Goal: Transaction & Acquisition: Book appointment/travel/reservation

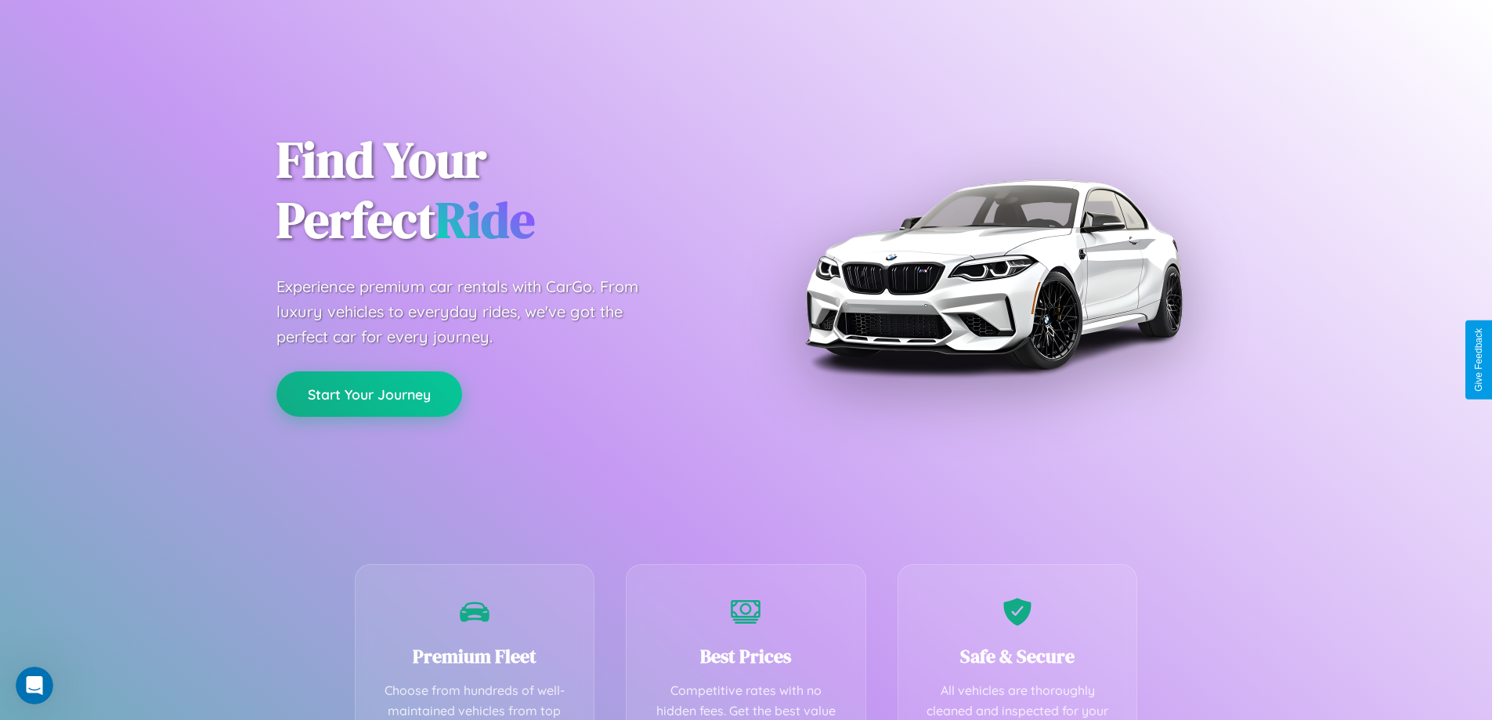
click at [369, 394] on button "Start Your Journey" at bounding box center [370, 393] width 186 height 45
click at [369, 393] on button "Start Your Journey" at bounding box center [370, 393] width 186 height 45
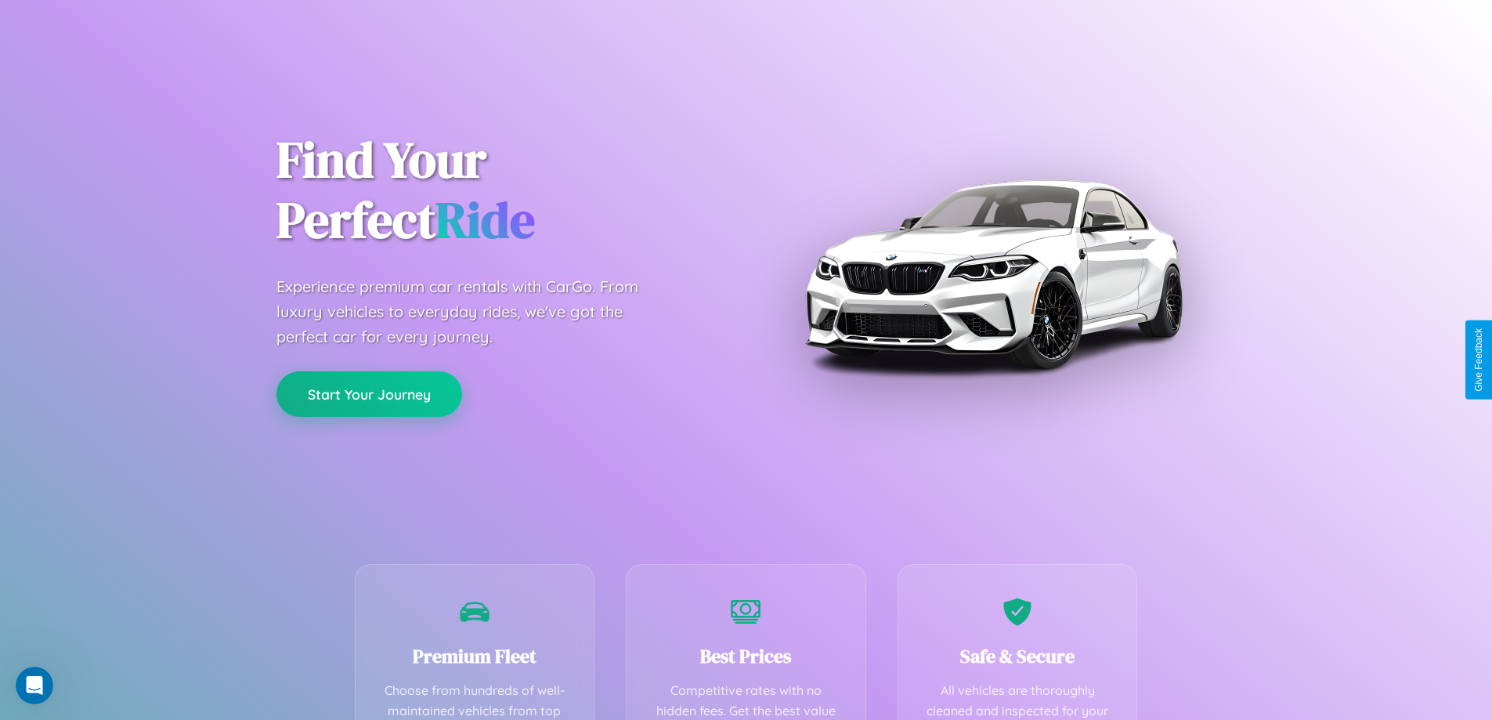
click at [369, 393] on button "Start Your Journey" at bounding box center [370, 393] width 186 height 45
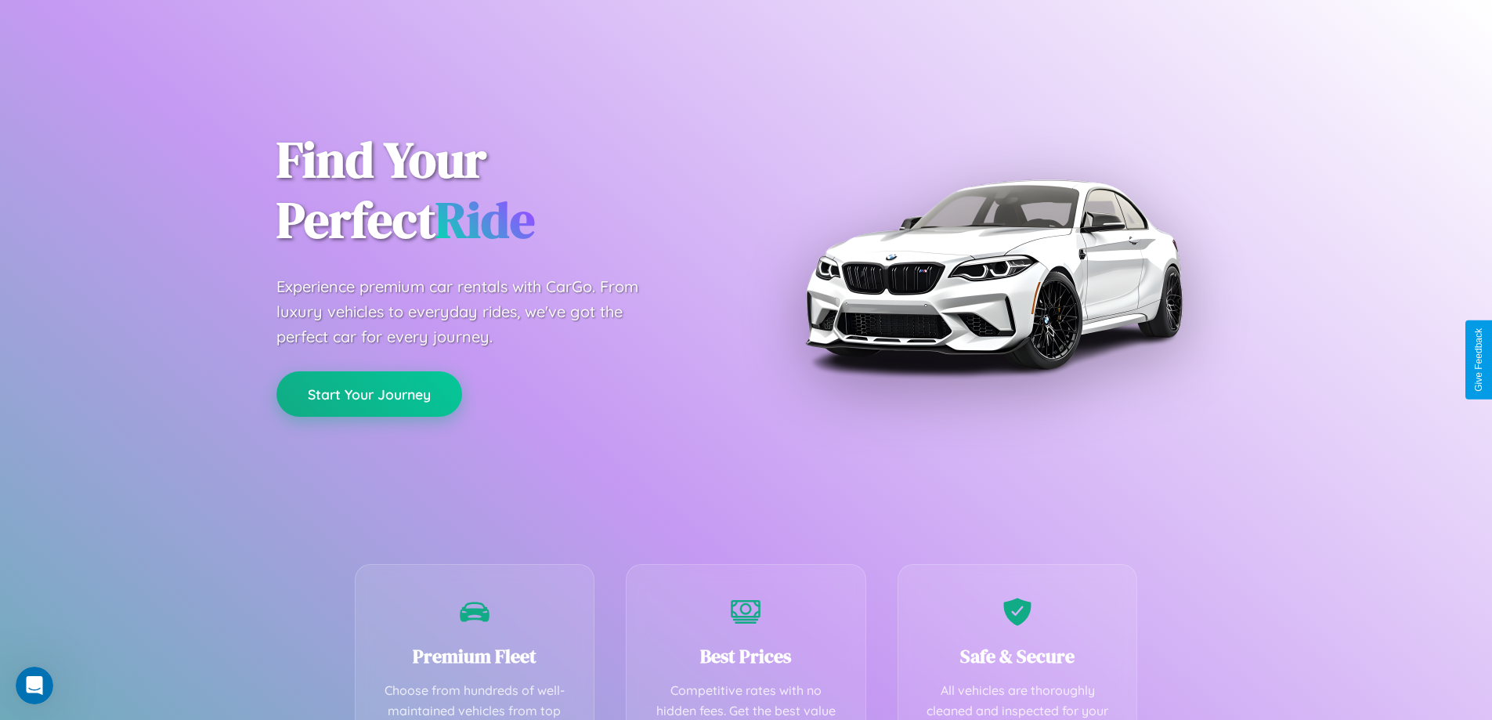
click at [369, 393] on button "Start Your Journey" at bounding box center [370, 393] width 186 height 45
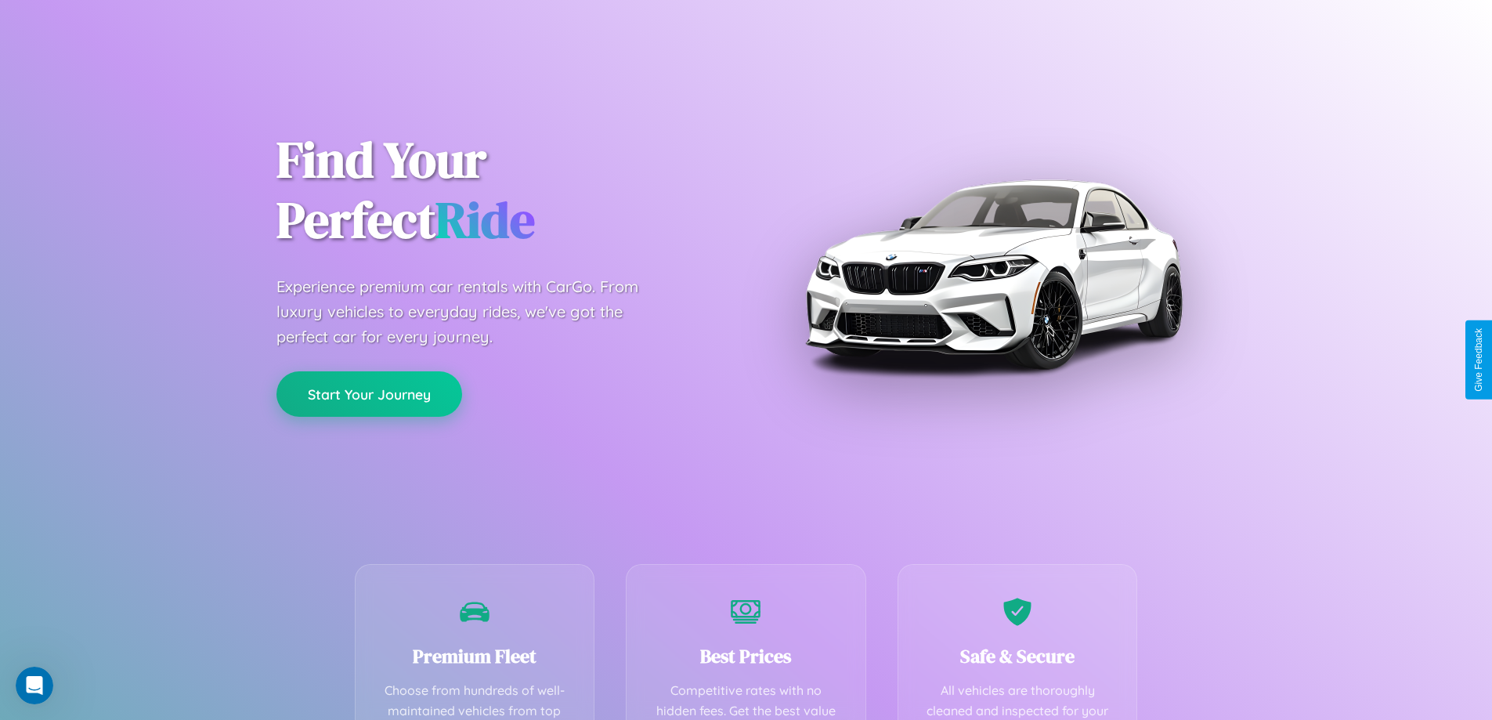
click at [369, 393] on button "Start Your Journey" at bounding box center [370, 393] width 186 height 45
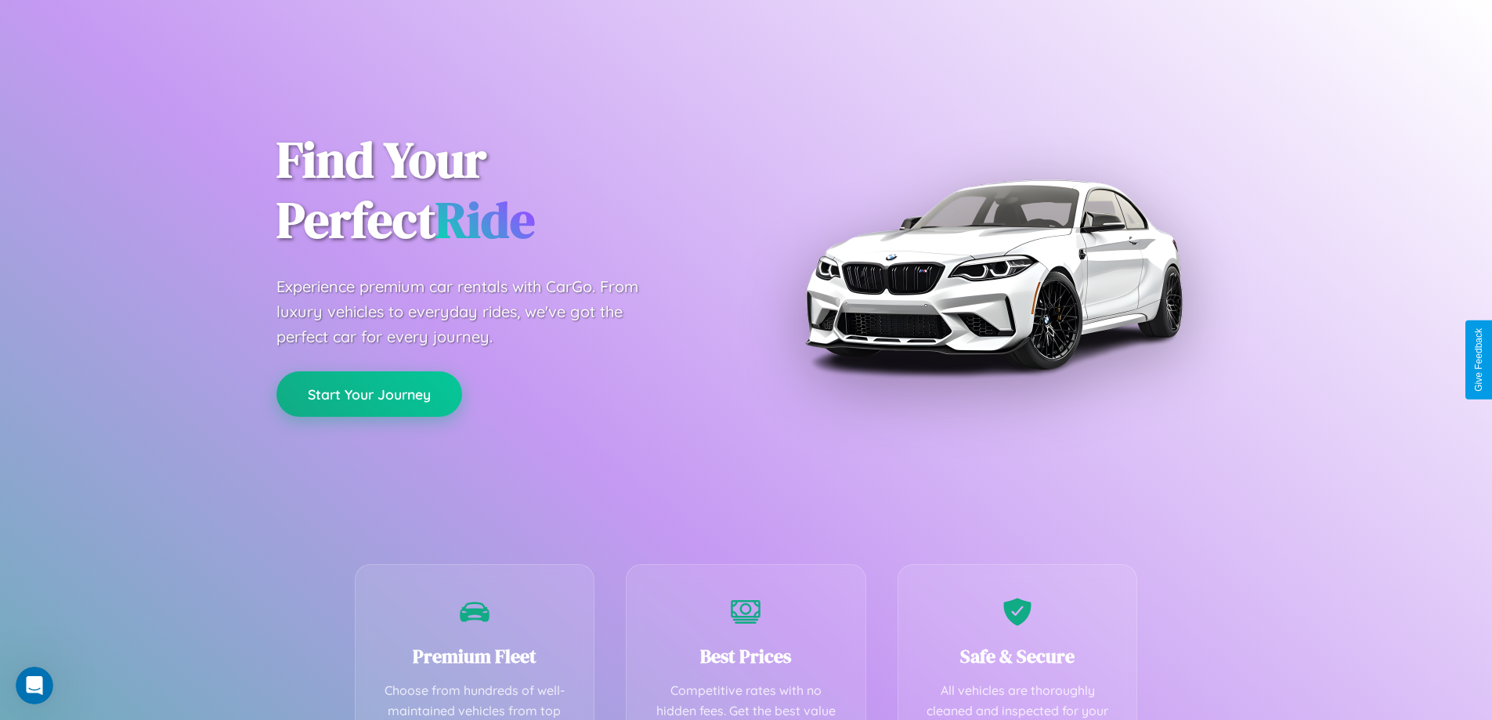
click at [369, 393] on button "Start Your Journey" at bounding box center [370, 393] width 186 height 45
